Goal: Transaction & Acquisition: Subscribe to service/newsletter

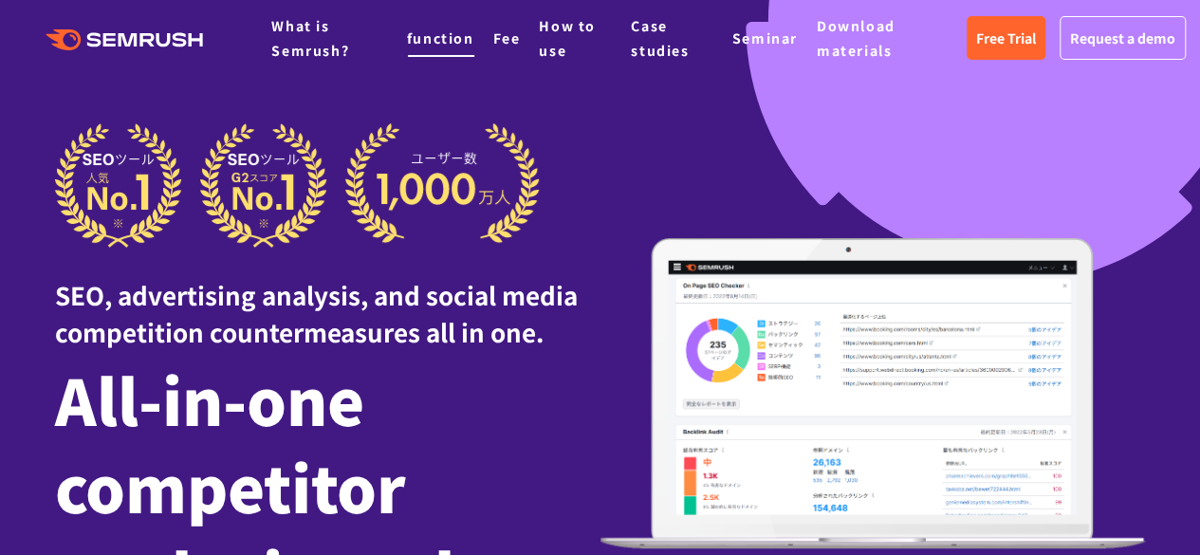
click at [444, 42] on font "function" at bounding box center [440, 37] width 67 height 19
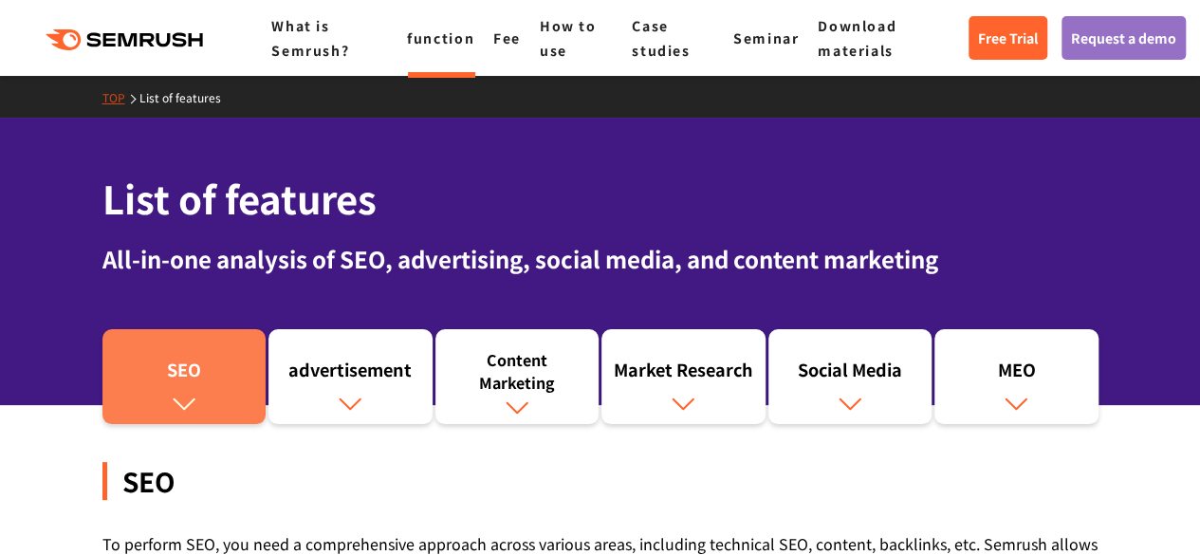
click at [195, 376] on font "SEO" at bounding box center [184, 369] width 34 height 25
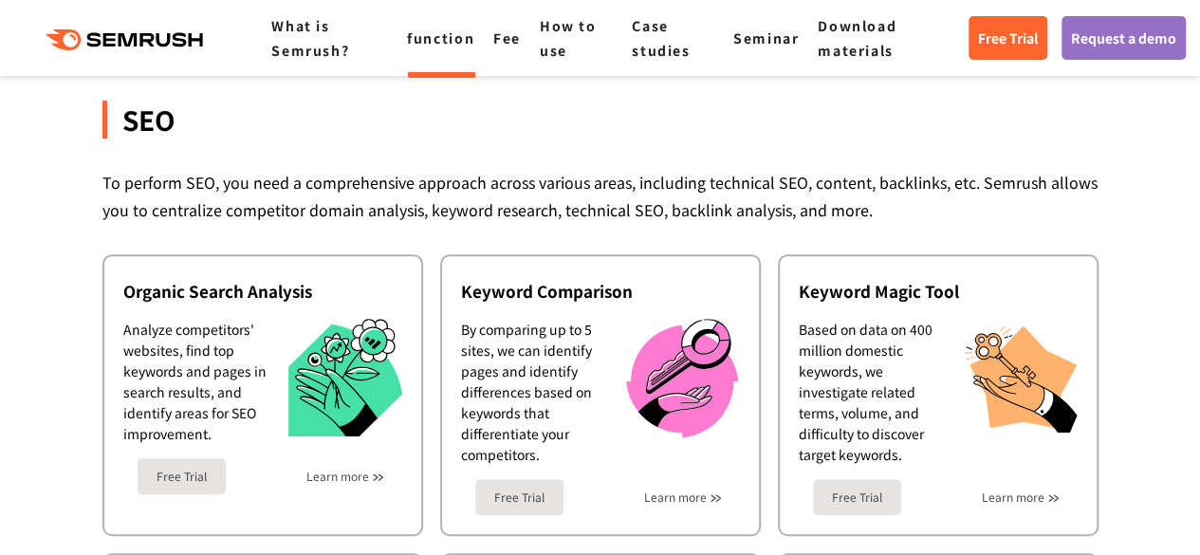
scroll to position [423, 0]
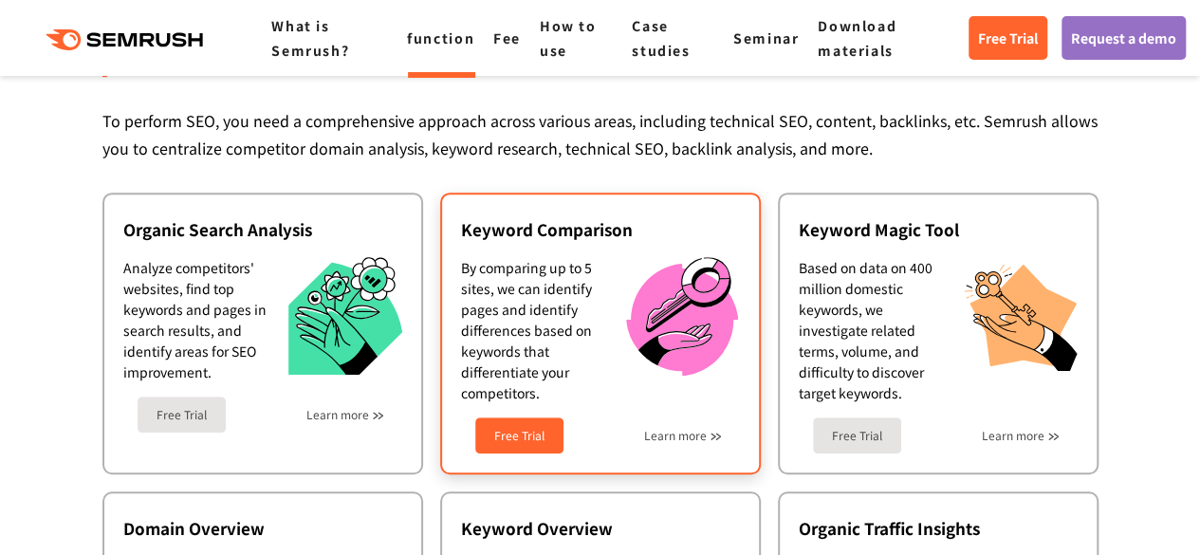
click at [525, 437] on font "Free Trial" at bounding box center [519, 435] width 50 height 16
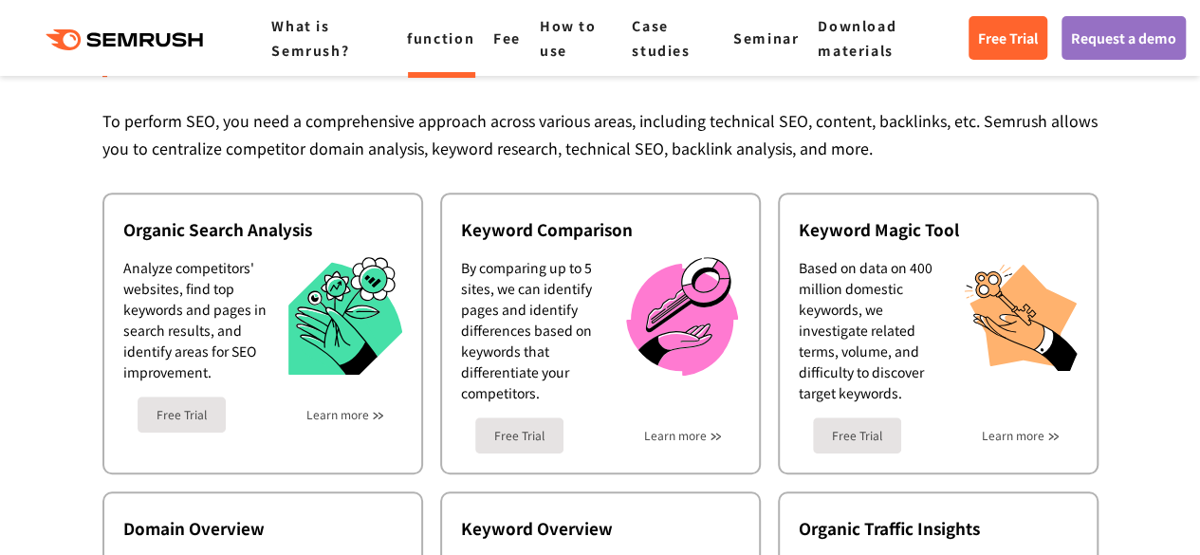
scroll to position [0, 0]
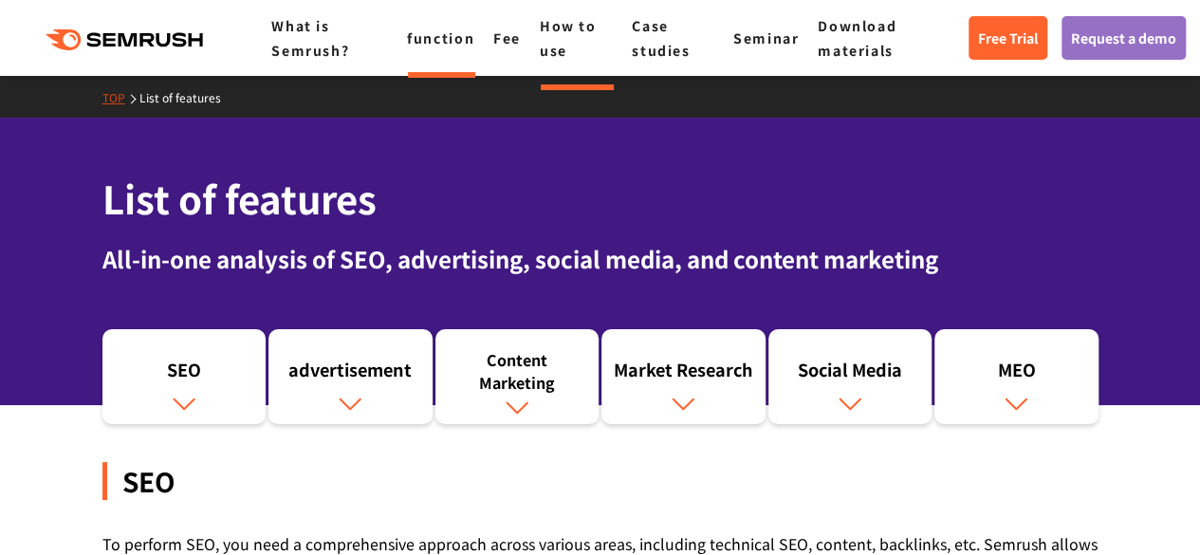
click at [582, 24] on font "How to use" at bounding box center [568, 38] width 57 height 44
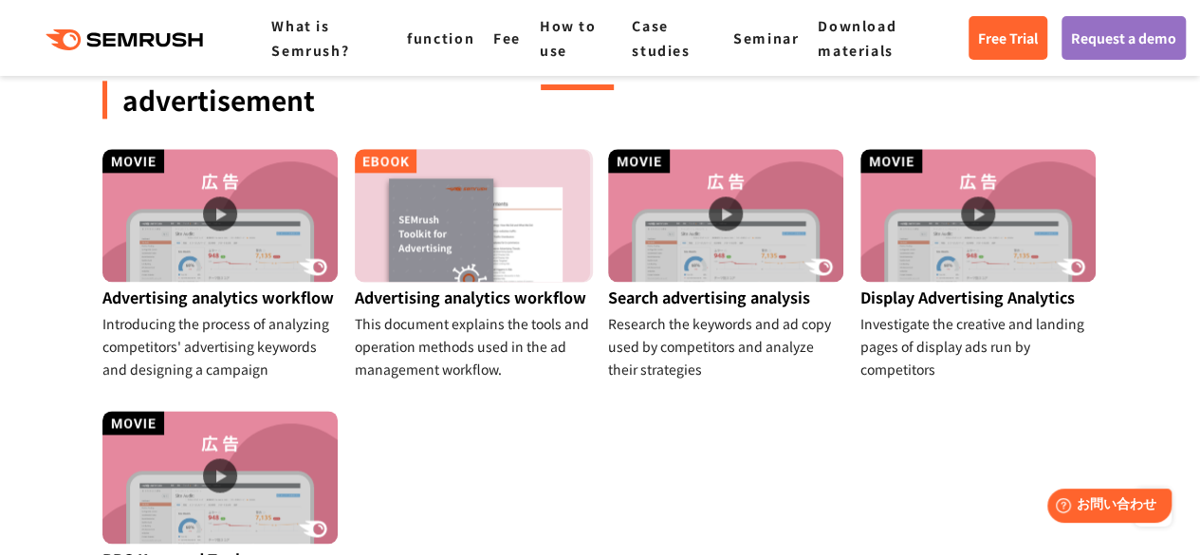
scroll to position [1158, 0]
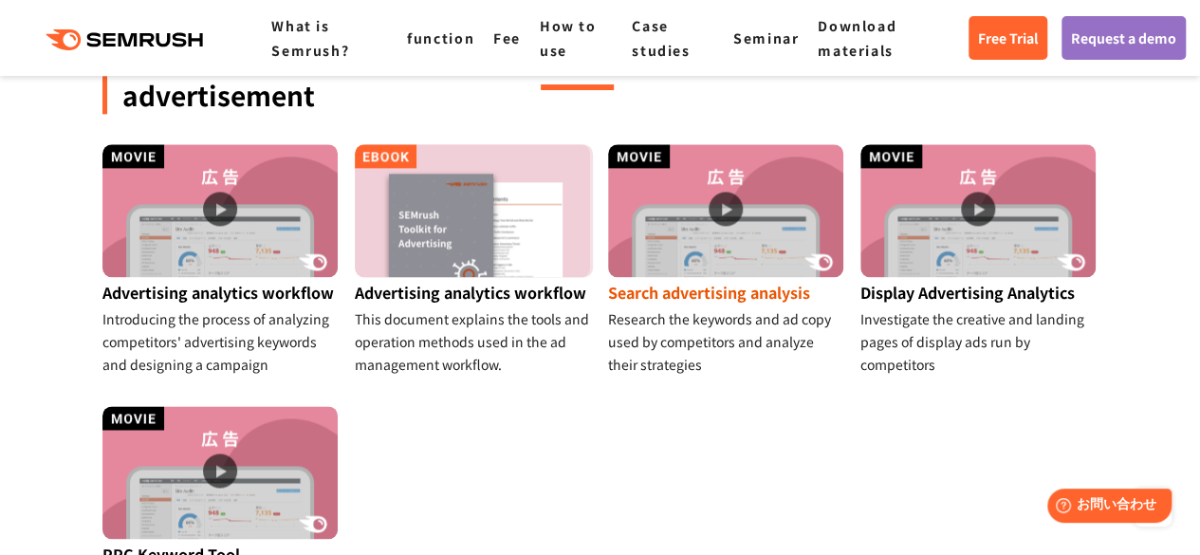
click at [705, 281] on font "Search advertising analysis" at bounding box center [709, 292] width 202 height 23
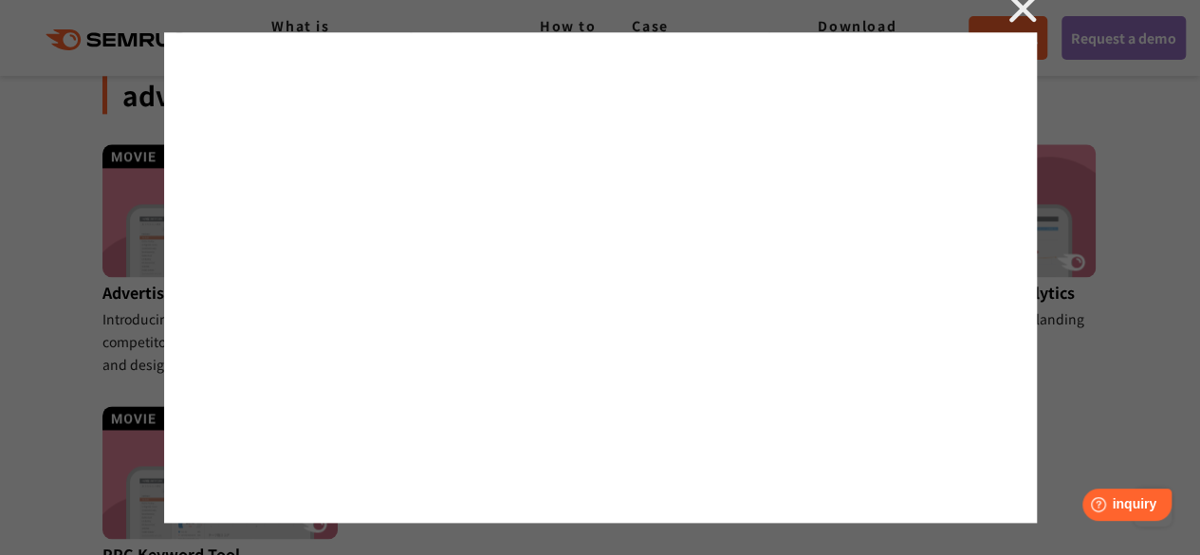
click at [1022, 5] on img at bounding box center [1022, 8] width 28 height 28
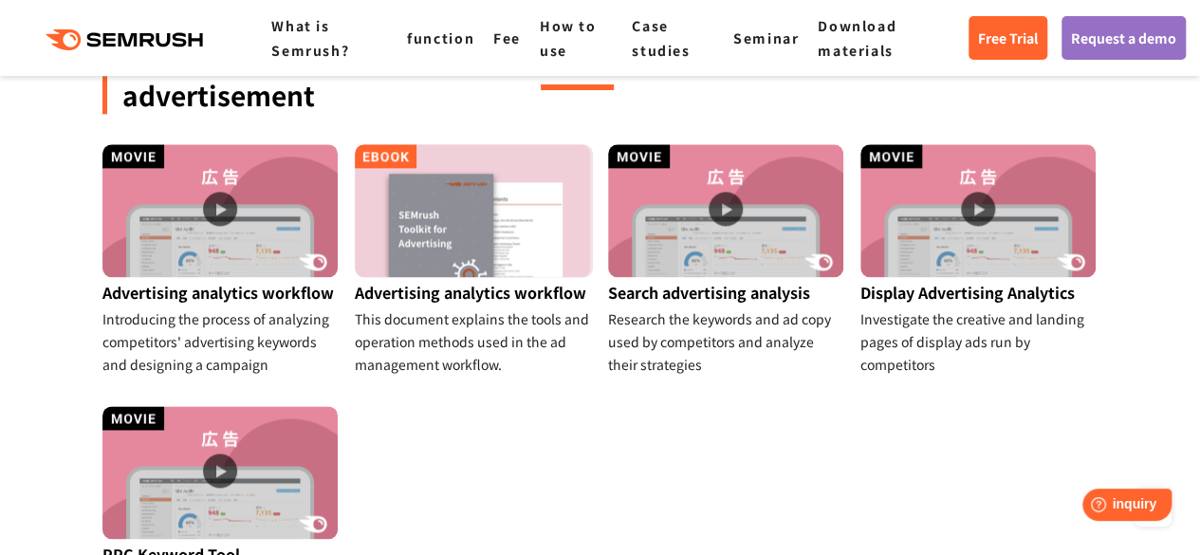
scroll to position [0, 0]
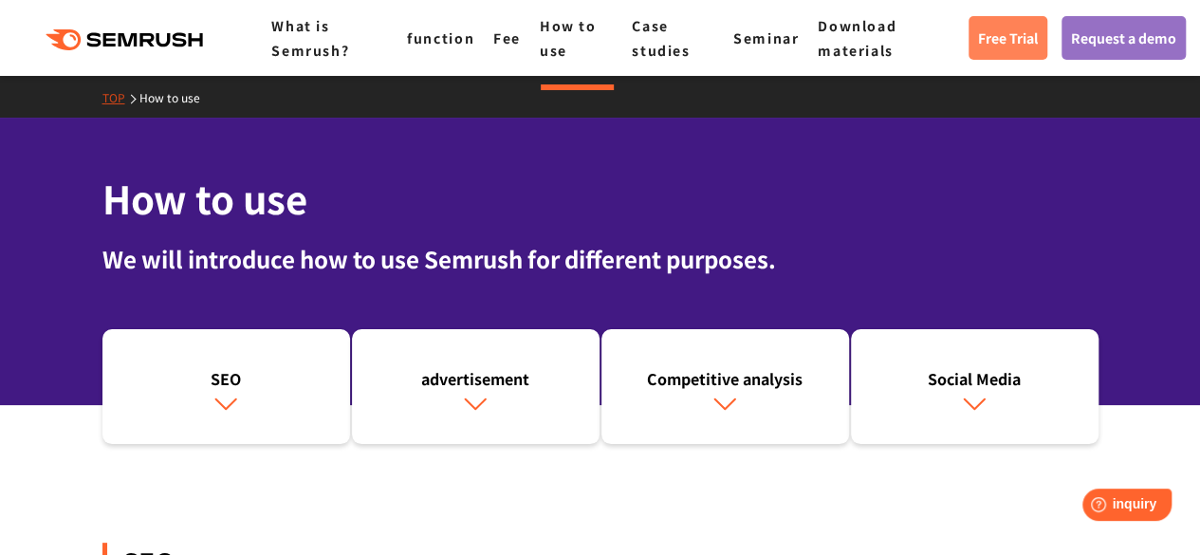
click at [1000, 35] on font "Free Trial" at bounding box center [1008, 37] width 60 height 19
